Goal: Obtain resource: Obtain resource

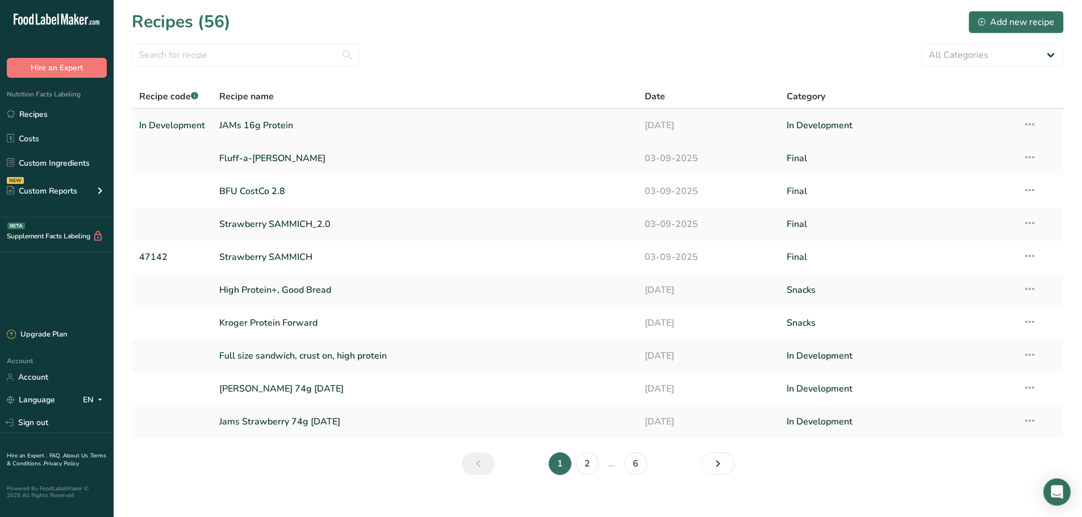
click at [266, 129] on link "JAMs 16g Protein" at bounding box center [425, 126] width 412 height 24
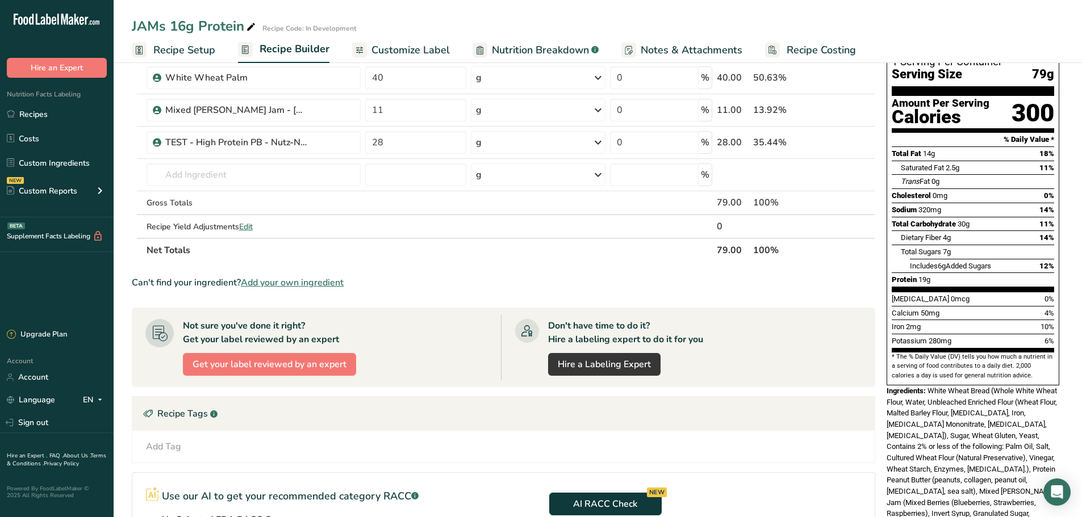
scroll to position [114, 0]
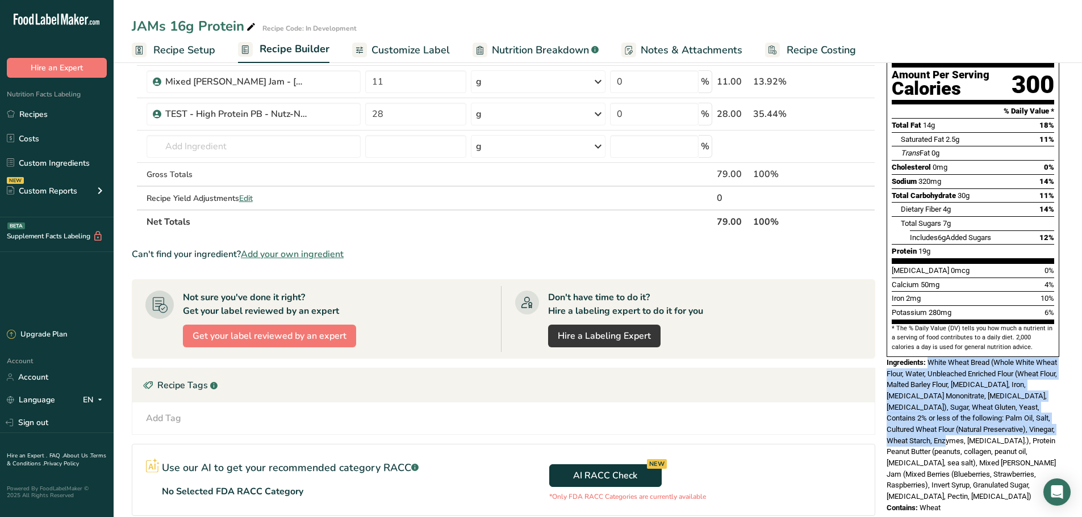
drag, startPoint x: 928, startPoint y: 339, endPoint x: 974, endPoint y: 416, distance: 89.9
click at [974, 416] on span "White Wheat Bread (Whole White Wheat Flour, Water, Unbleached Enriched Flour (W…" at bounding box center [971, 429] width 170 height 142
copy span "White Wheat Bread (Whole White Wheat Flour, Water, Unbleached Enriched Flour (W…"
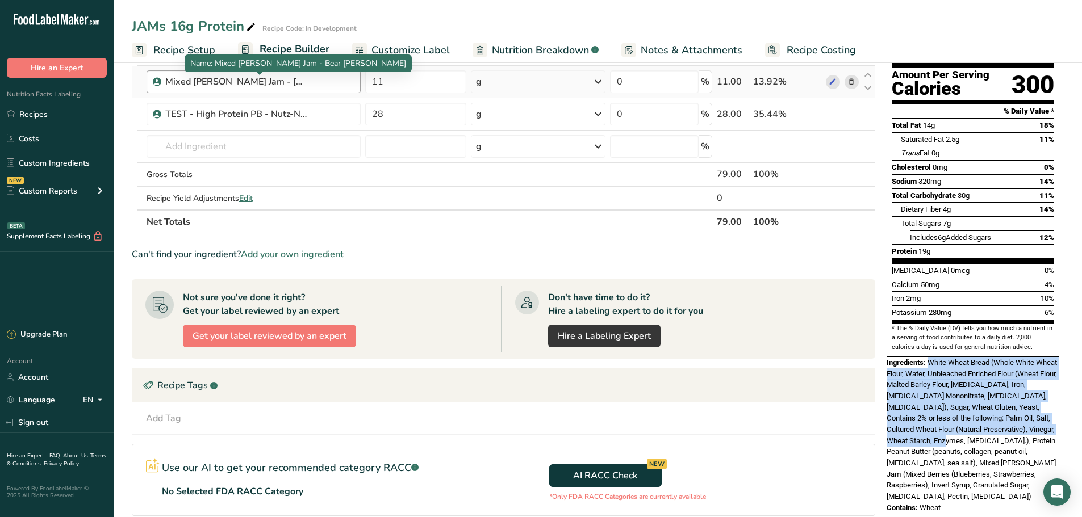
scroll to position [0, 0]
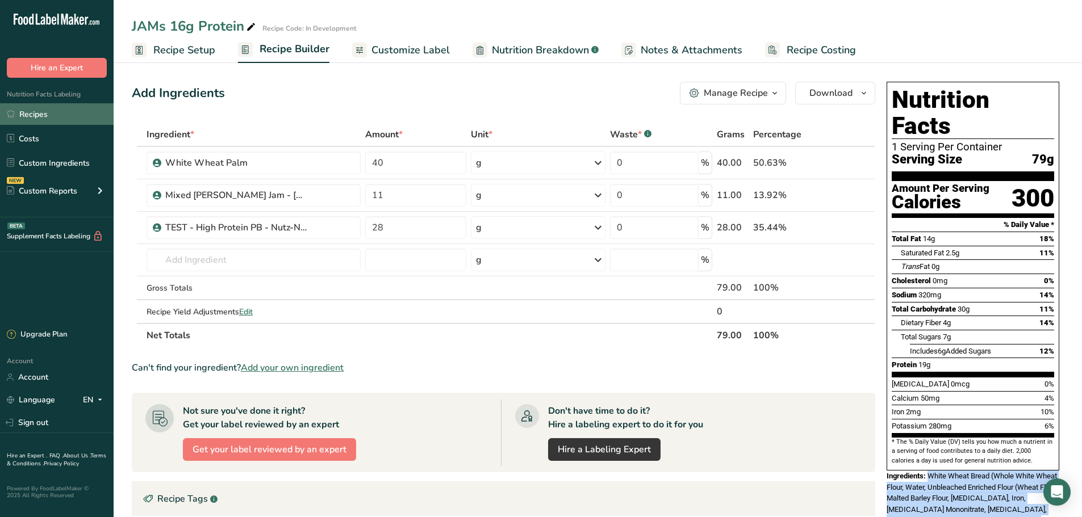
click at [80, 109] on link "Recipes" at bounding box center [57, 114] width 114 height 22
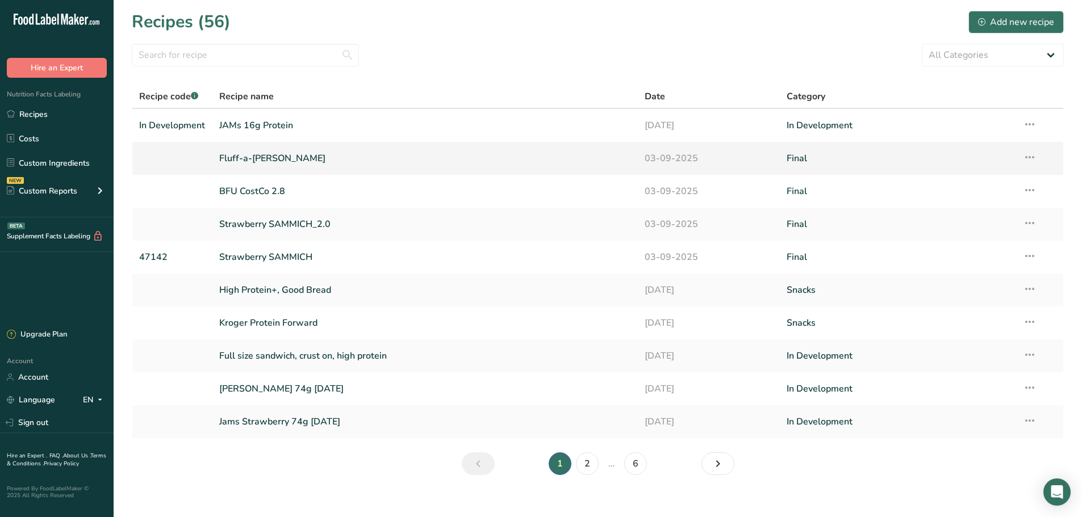
click at [255, 165] on link "Fluff-a-[PERSON_NAME]" at bounding box center [425, 158] width 412 height 24
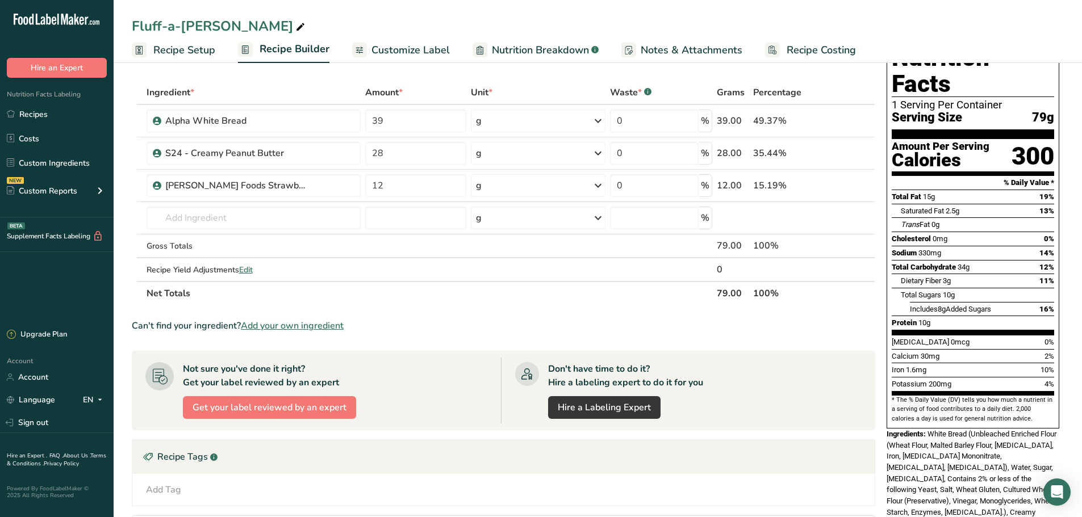
scroll to position [114, 0]
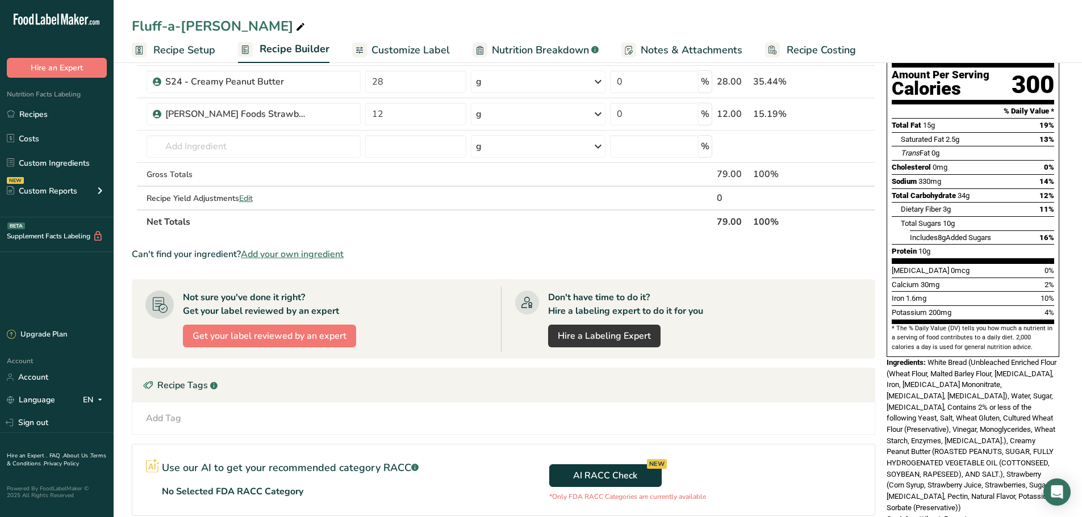
click at [936, 358] on span "White Bread (Unbleached Enriched Flour (Wheat Flour, Malted Barley Flour, [MEDI…" at bounding box center [971, 435] width 170 height 154
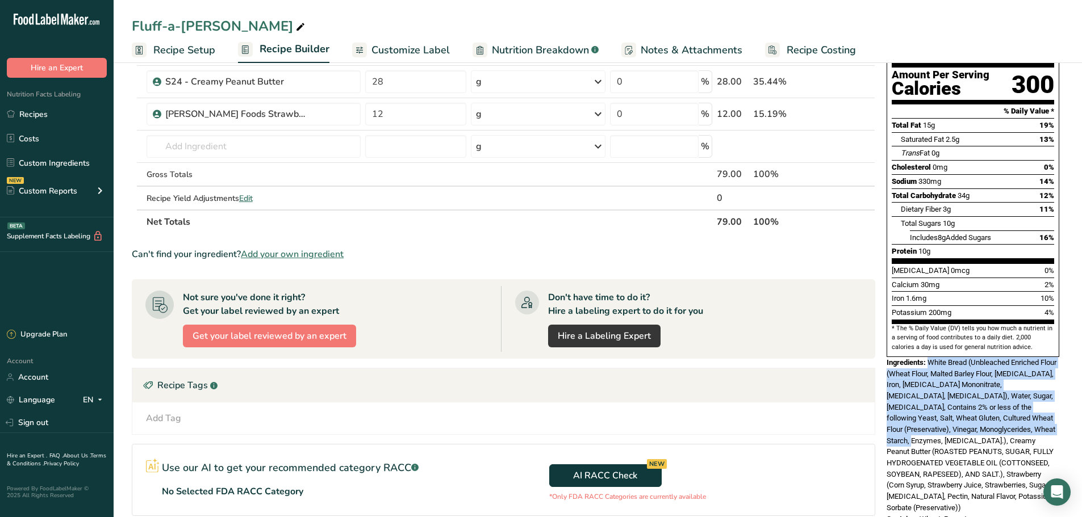
drag, startPoint x: 936, startPoint y: 340, endPoint x: 1020, endPoint y: 400, distance: 103.4
click at [1020, 400] on span "White Bread (Unbleached Enriched Flour (Wheat Flour, Malted Barley Flour, [MEDI…" at bounding box center [971, 435] width 170 height 154
copy span "White Bread (Unbleached Enriched Flour (Wheat Flour, Malted Barley Flour, [MEDI…"
